Goal: Navigation & Orientation: Go to known website

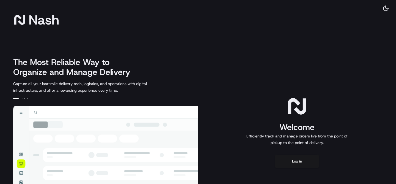
click at [290, 163] on button "Log in" at bounding box center [297, 161] width 44 height 13
